Goal: Navigation & Orientation: Understand site structure

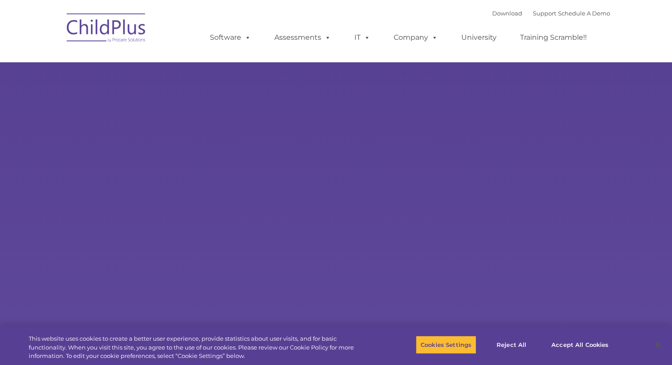
select select "MEDIUM"
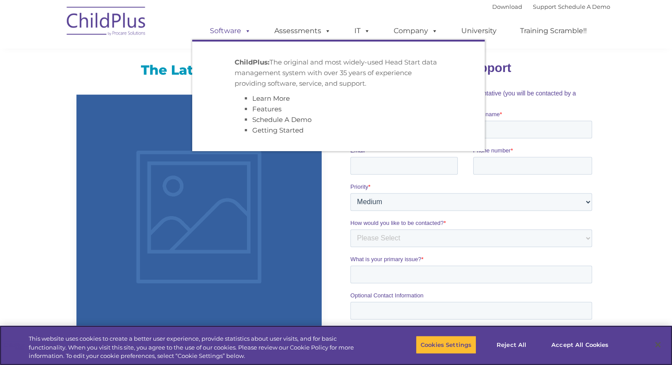
scroll to position [557, 0]
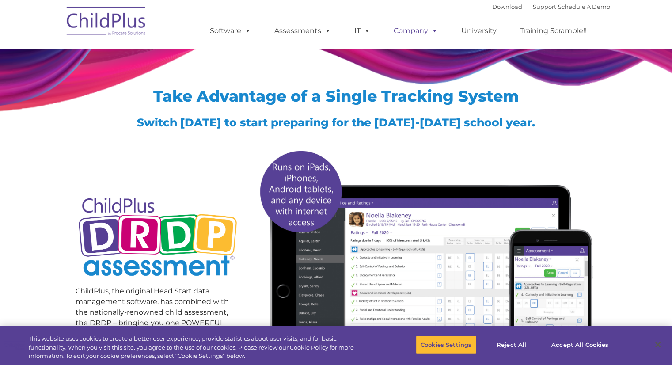
click at [444, 34] on link "Company" at bounding box center [416, 31] width 62 height 18
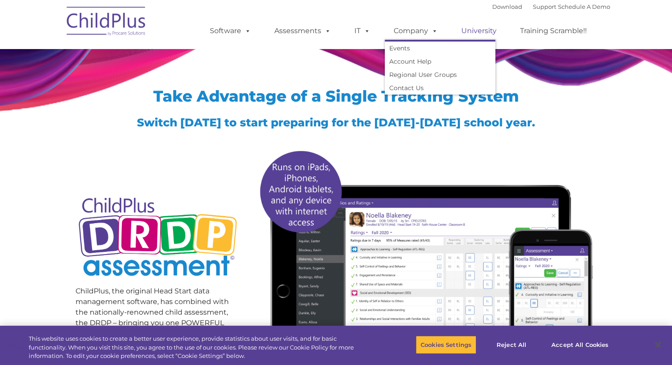
click at [458, 30] on link "University" at bounding box center [478, 31] width 53 height 18
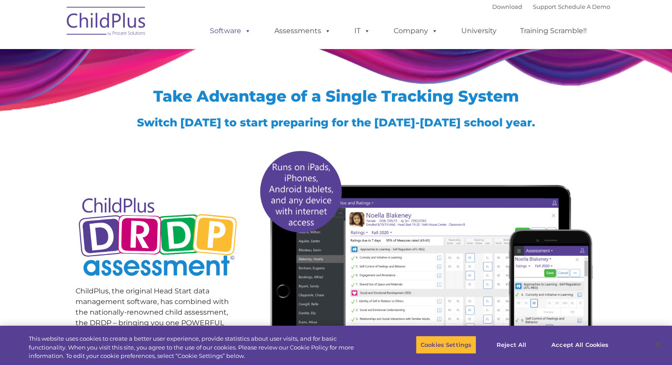
click at [234, 29] on link "Software" at bounding box center [230, 31] width 59 height 18
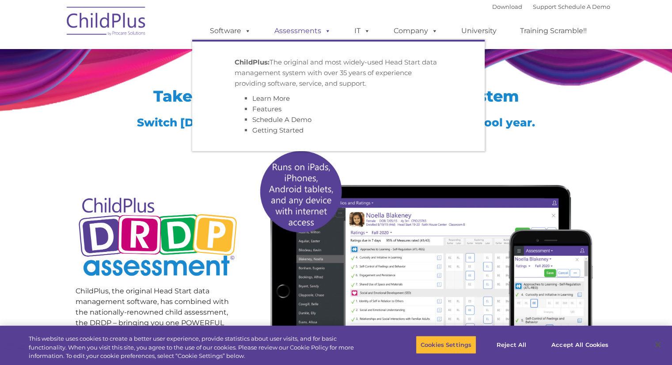
click at [298, 27] on link "Assessments" at bounding box center [302, 31] width 74 height 18
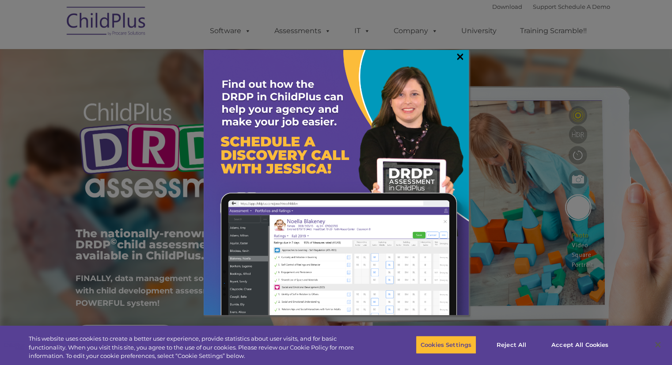
click at [456, 56] on link "×" at bounding box center [460, 56] width 10 height 9
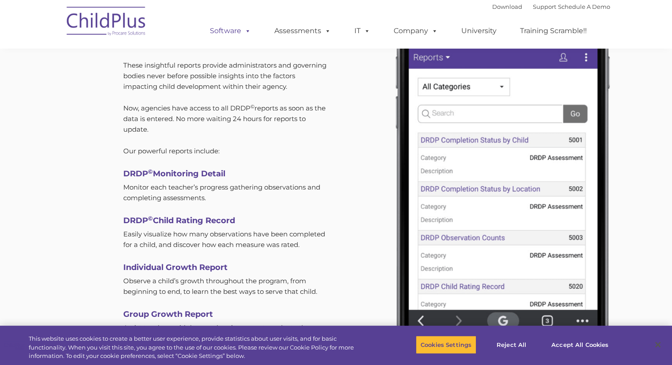
scroll to position [2562, 0]
